Goal: Communication & Community: Answer question/provide support

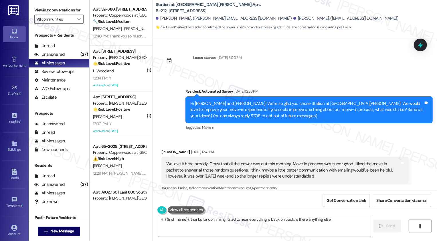
scroll to position [732, 0]
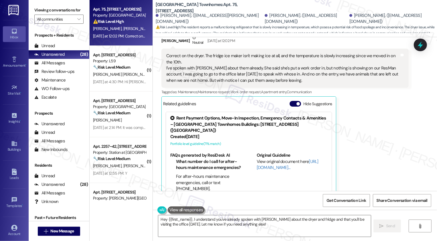
scroll to position [329, 0]
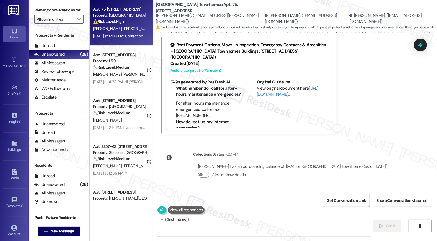
type textarea "Hi {{first_name}}, I see"
